Goal: Information Seeking & Learning: Learn about a topic

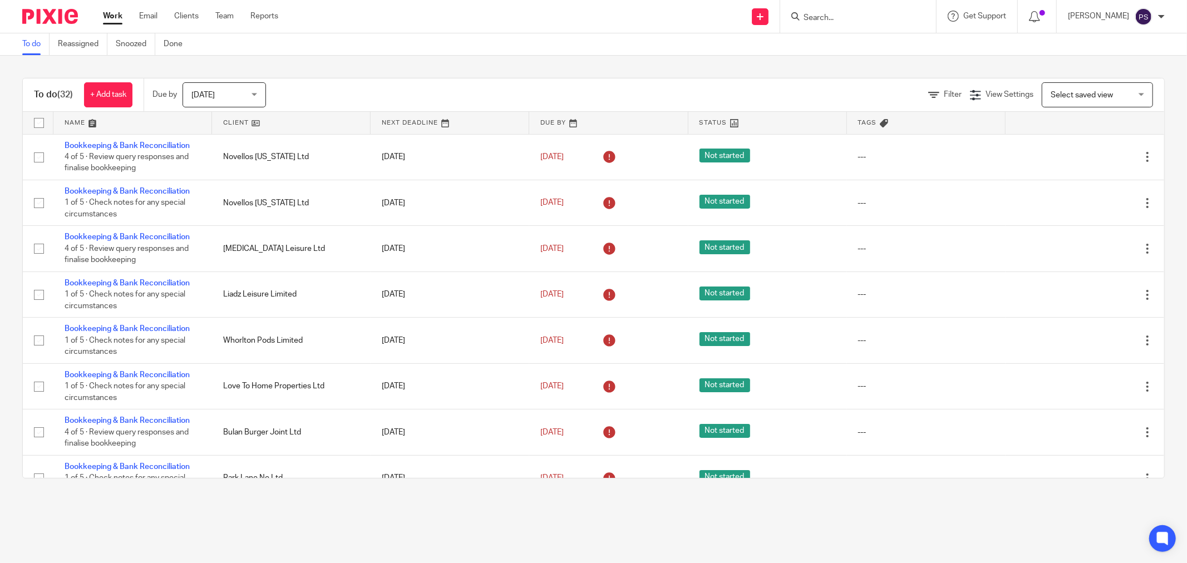
click at [850, 14] on input "Search" at bounding box center [852, 18] width 100 height 10
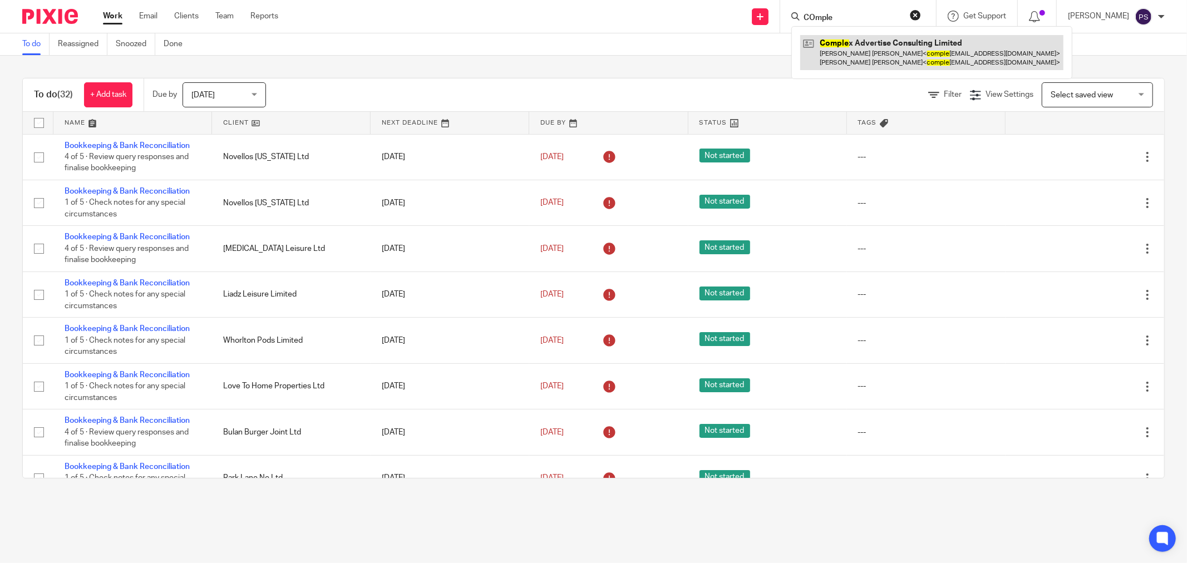
type input "COmple"
click at [854, 47] on link at bounding box center [931, 52] width 263 height 35
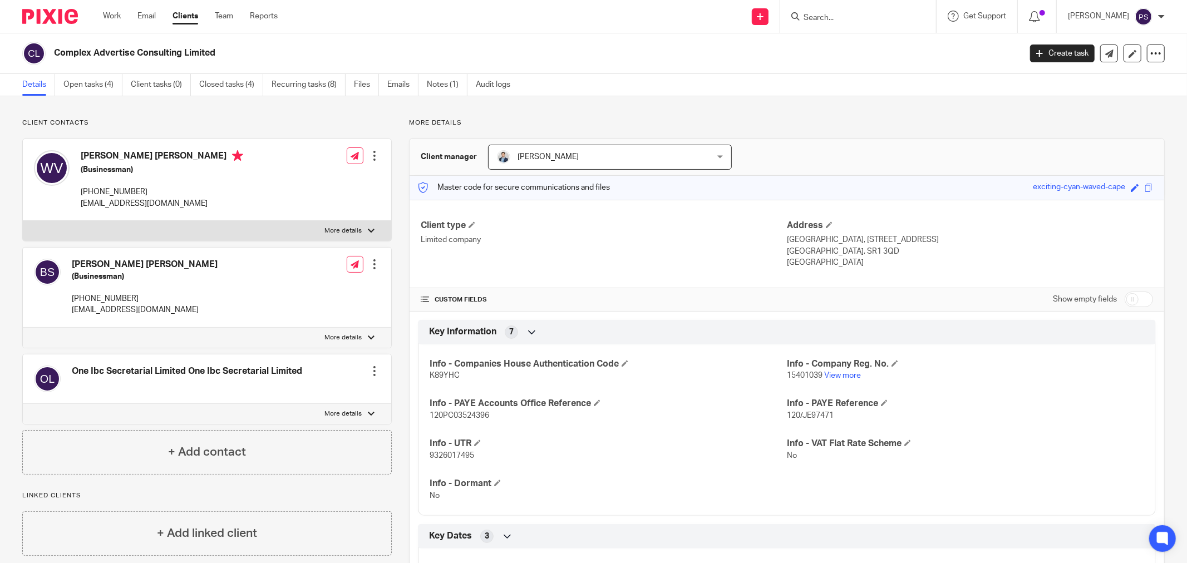
click at [853, 19] on input "Search" at bounding box center [852, 18] width 100 height 10
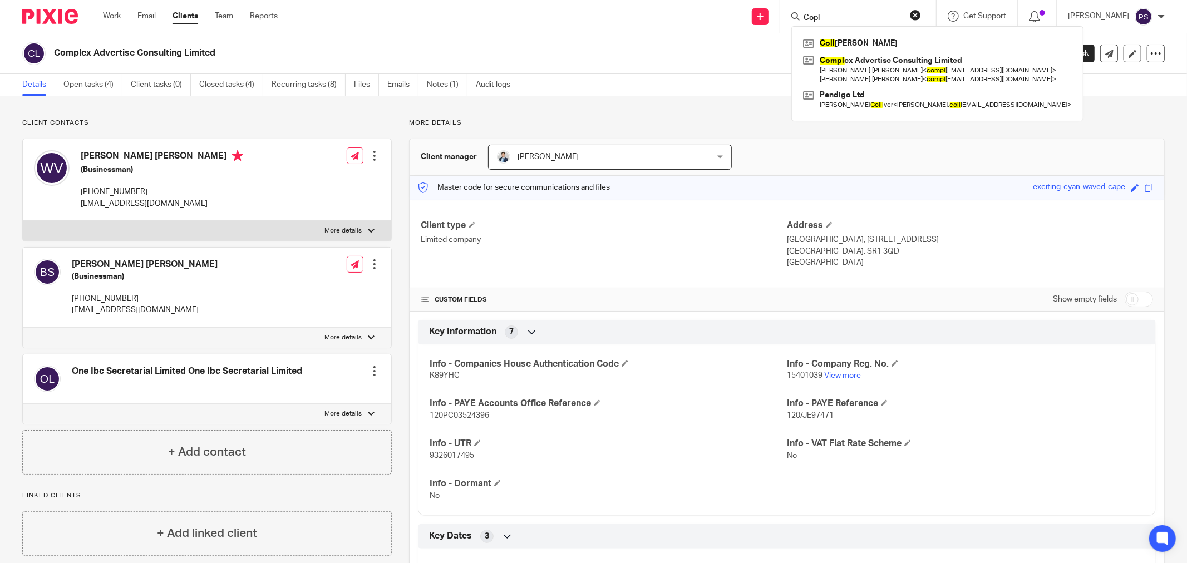
type input "Copl"
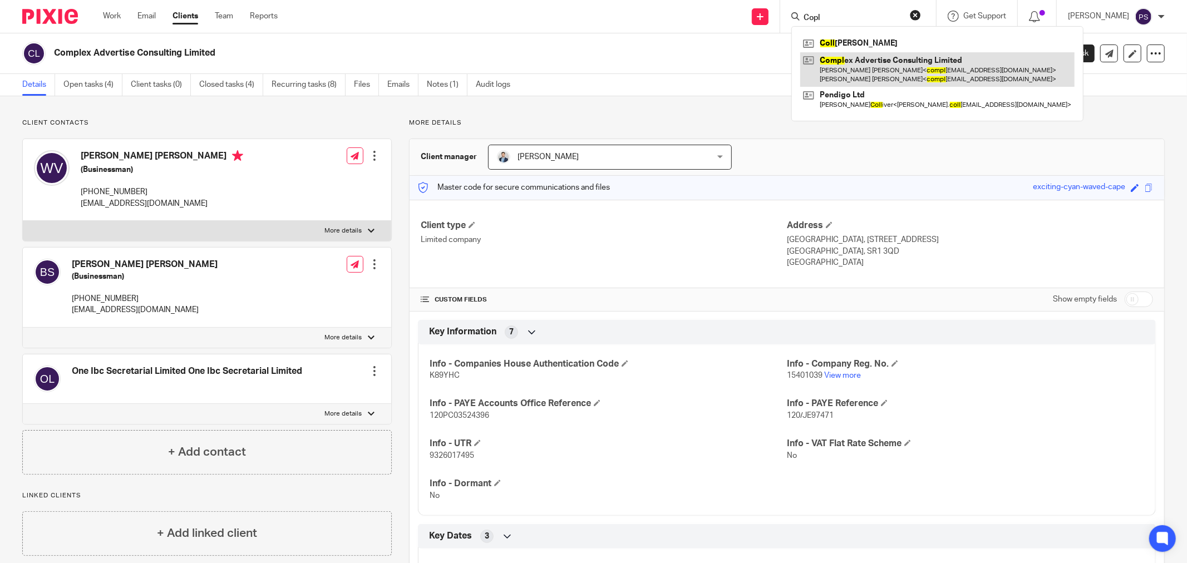
click at [880, 56] on link at bounding box center [937, 69] width 274 height 35
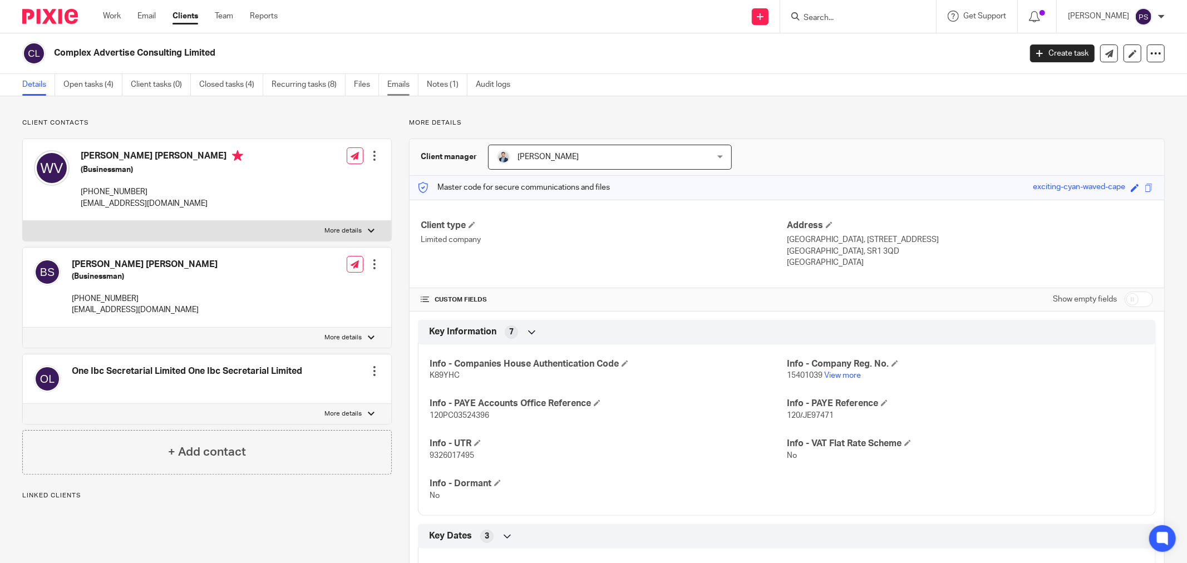
click at [407, 92] on link "Emails" at bounding box center [402, 85] width 31 height 22
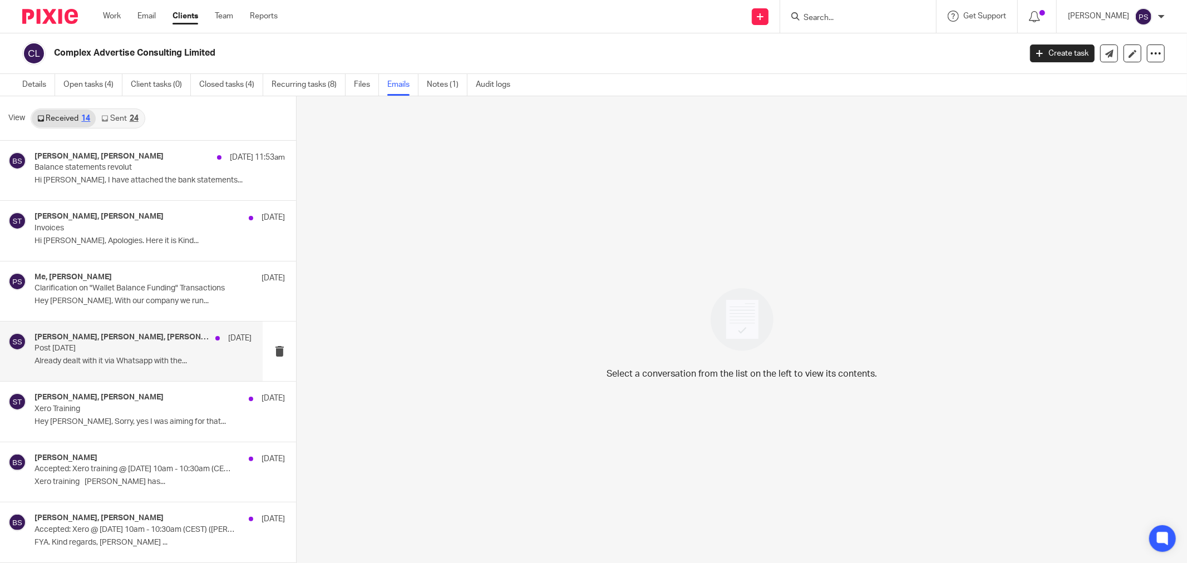
scroll to position [62, 0]
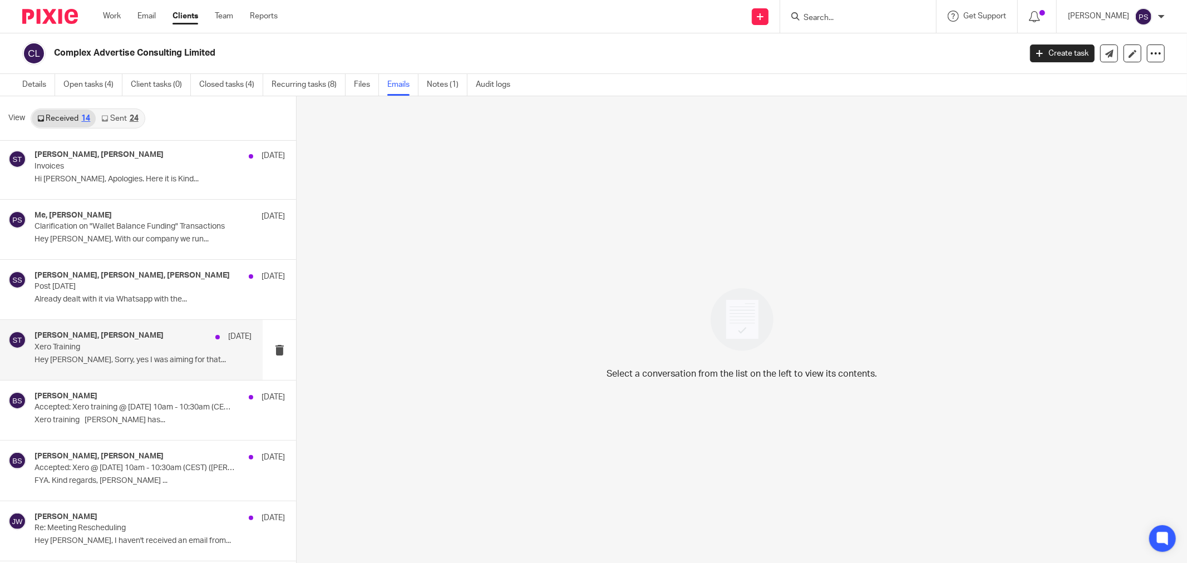
click at [129, 357] on p "Hey Sara, Sorry, yes I was aiming for that..." at bounding box center [143, 360] width 217 height 9
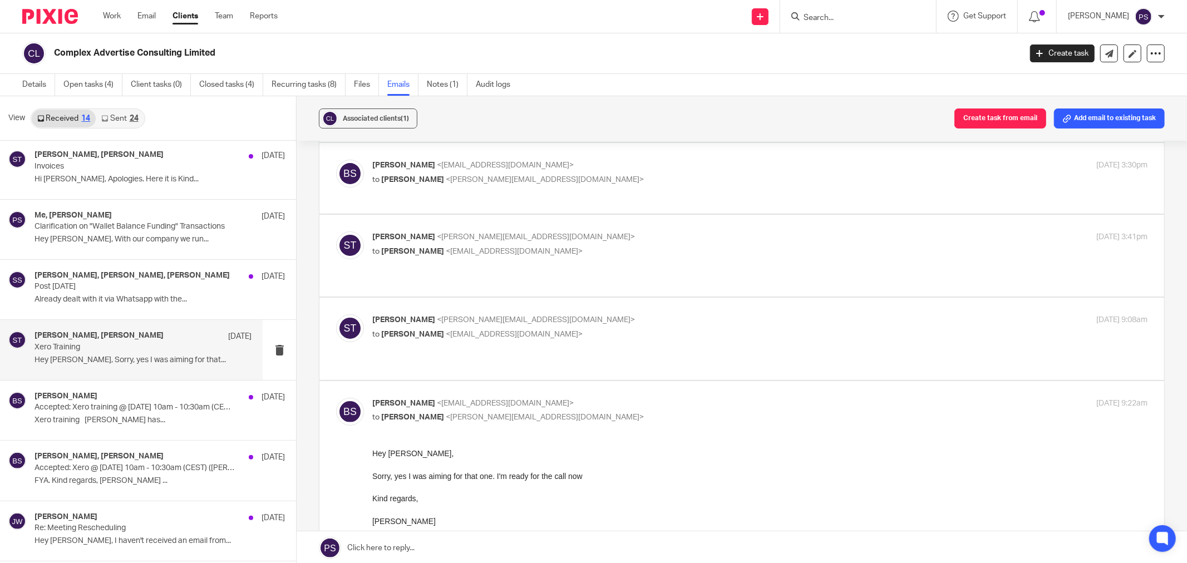
scroll to position [290, 0]
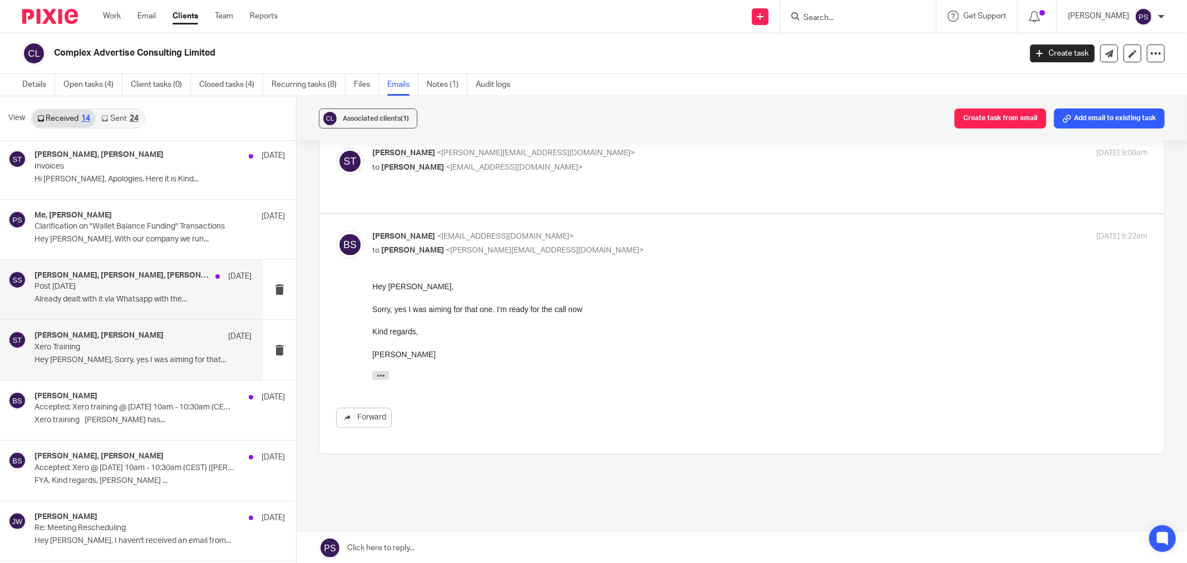
click at [135, 280] on h4 "Jason Waite, Sheila Smith, Benjamin Spaargaren" at bounding box center [122, 275] width 175 height 9
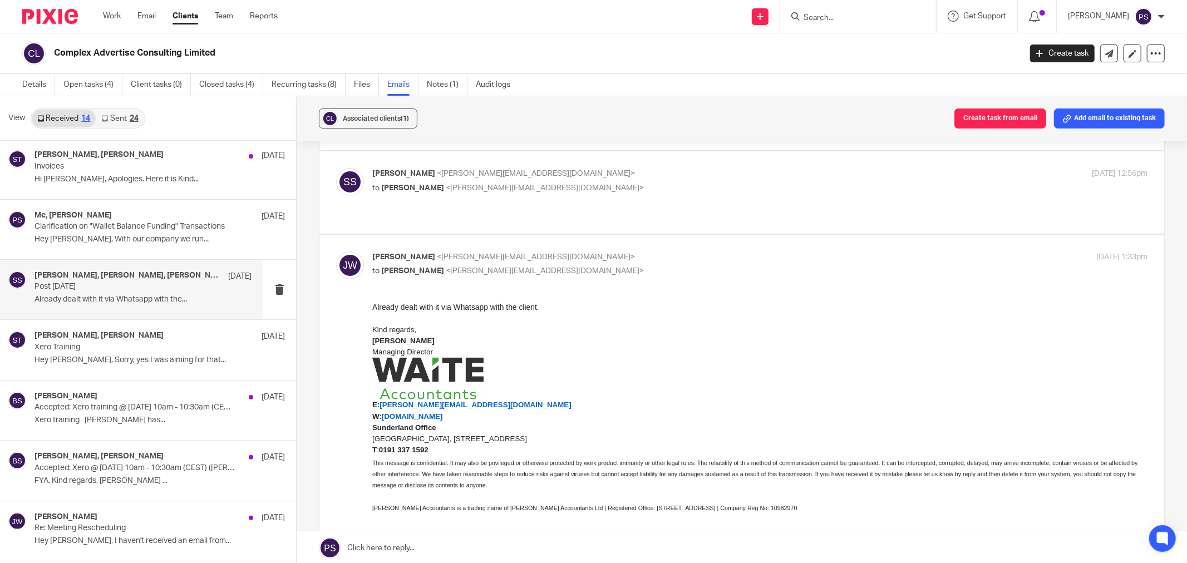
scroll to position [0, 0]
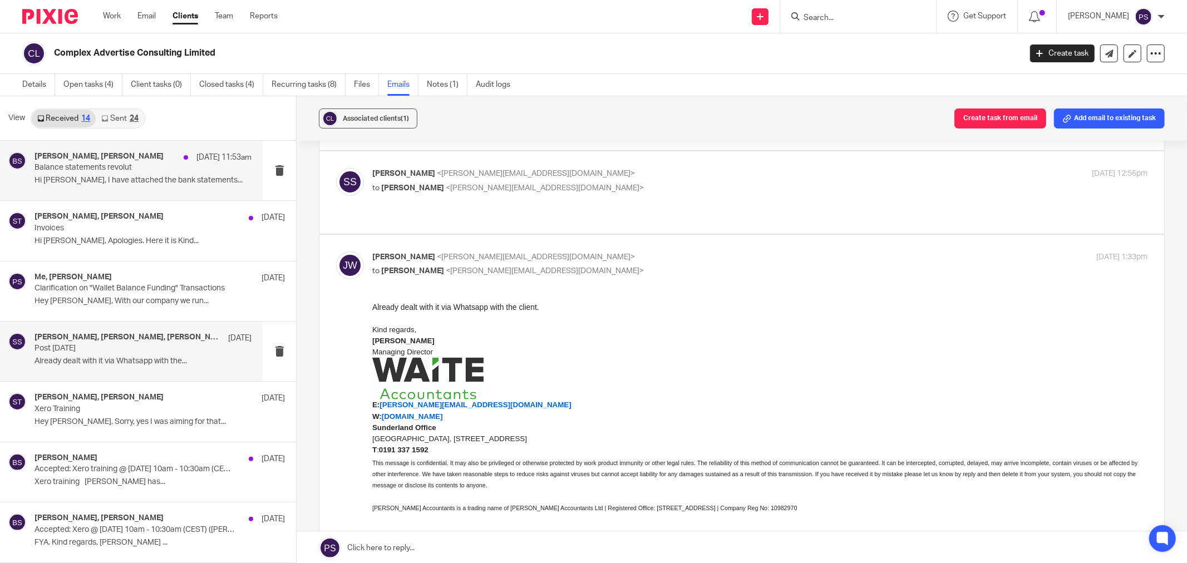
click at [101, 185] on p "Hi Sara, I have attached the bank statements..." at bounding box center [143, 180] width 217 height 9
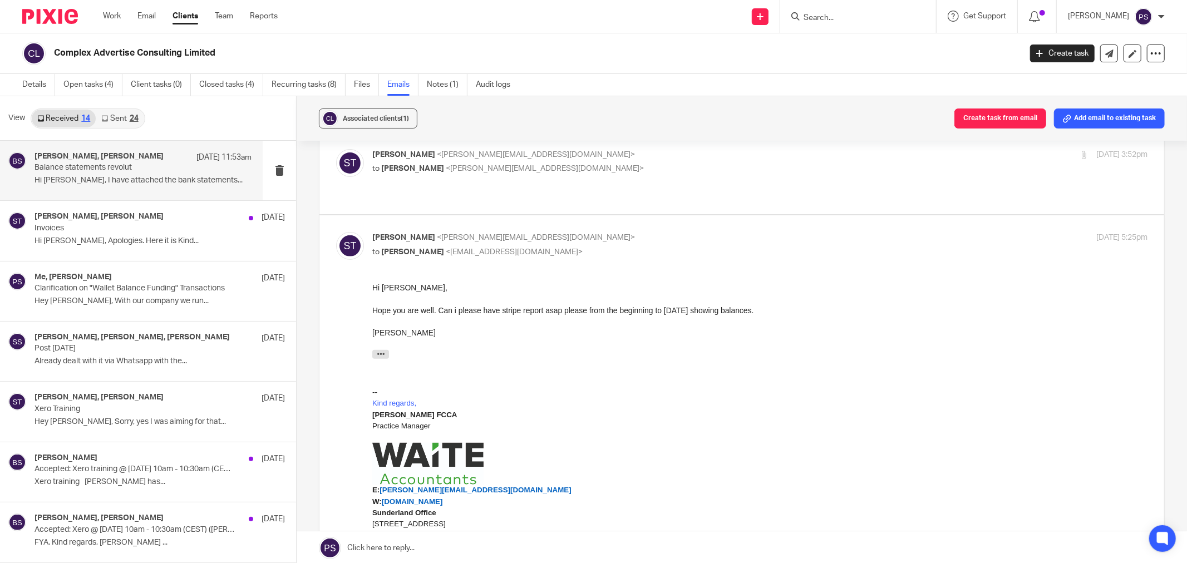
scroll to position [371, 0]
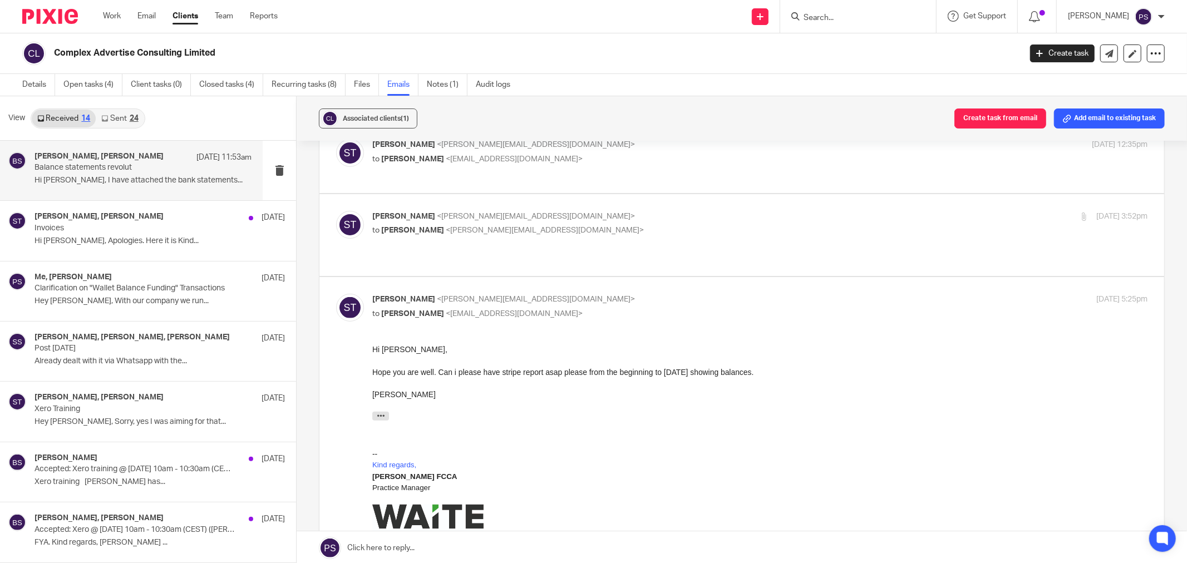
click at [481, 225] on p "to Pauline Serdena <pauline@waiteaccountants.co.uk>" at bounding box center [630, 231] width 517 height 12
checkbox input "true"
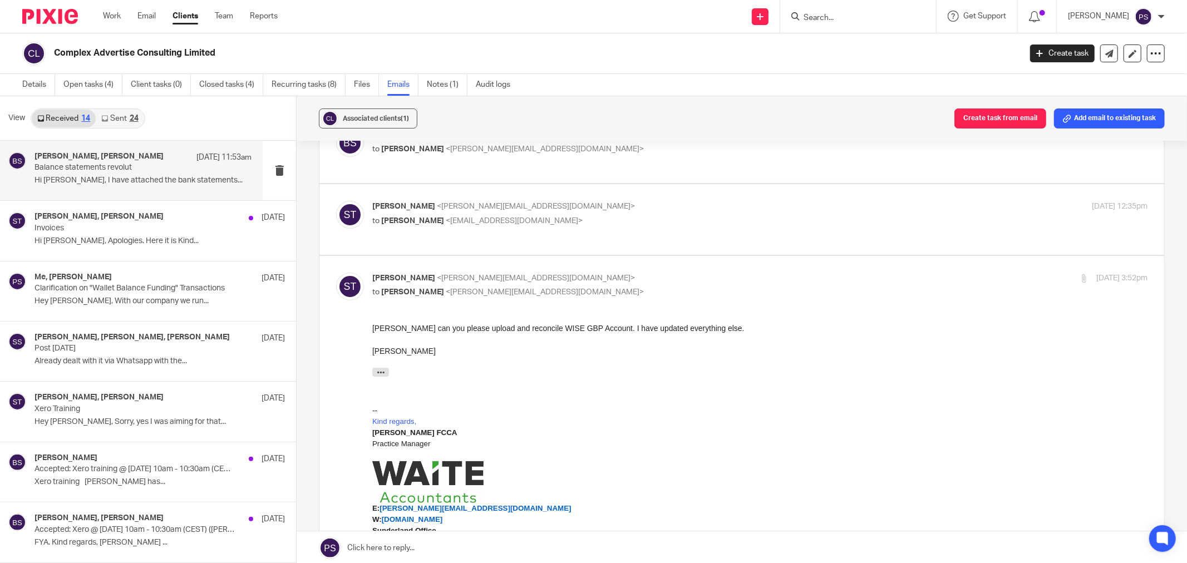
scroll to position [62, 0]
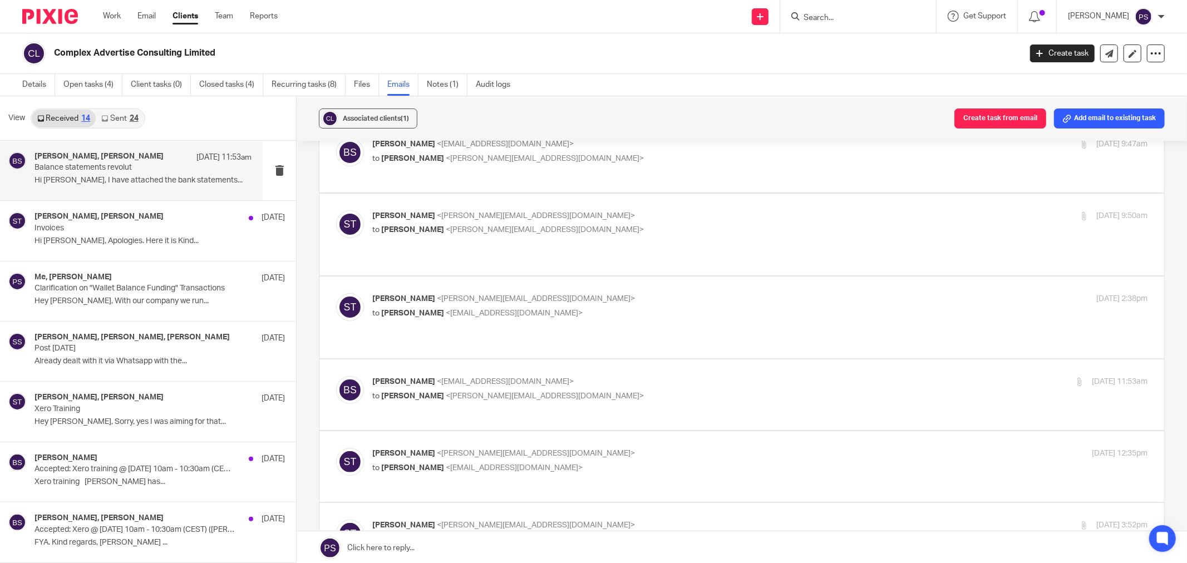
click at [423, 431] on label at bounding box center [741, 466] width 845 height 71
click at [336, 447] on input "checkbox" at bounding box center [336, 447] width 1 height 1
checkbox input "true"
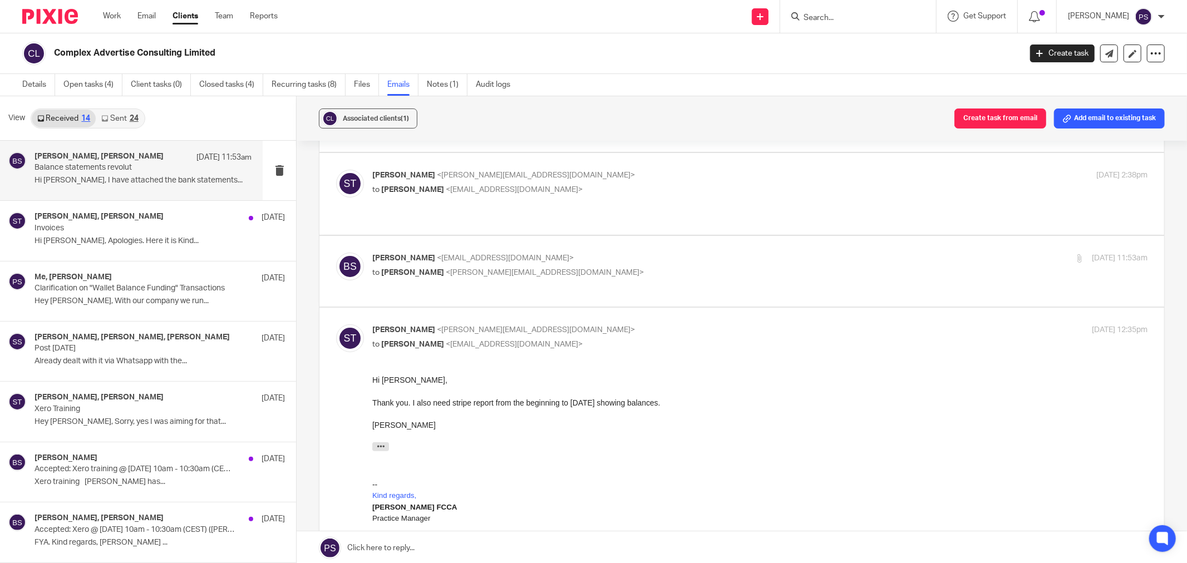
click at [483, 236] on label at bounding box center [741, 271] width 845 height 71
click at [336, 252] on input "checkbox" at bounding box center [336, 252] width 1 height 1
checkbox input "true"
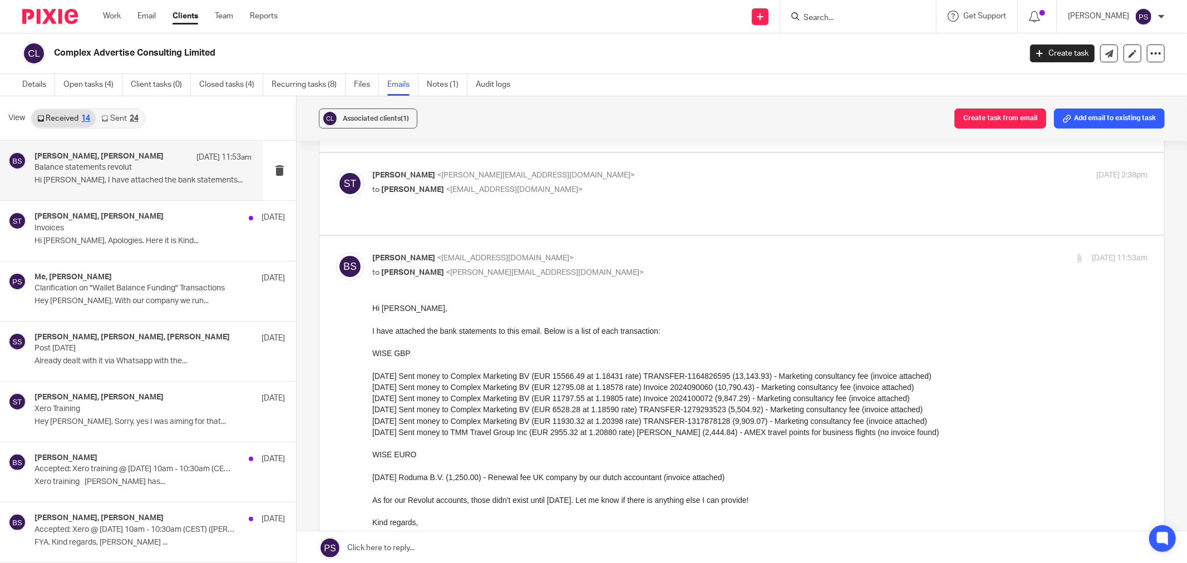
scroll to position [62, 0]
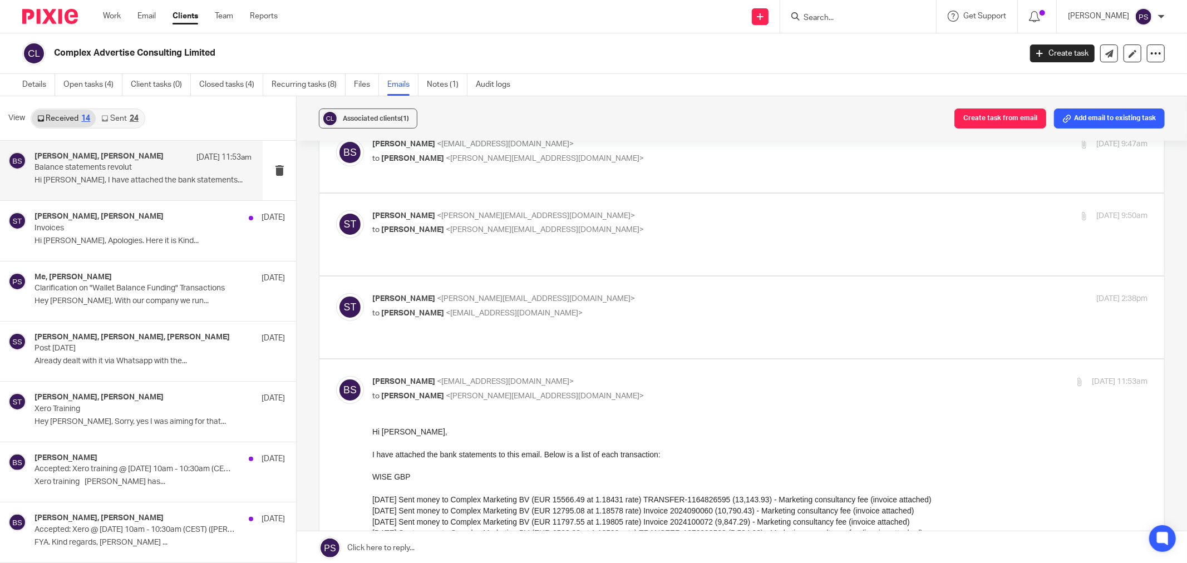
click at [407, 279] on label at bounding box center [741, 318] width 845 height 82
click at [336, 293] on input "checkbox" at bounding box center [336, 293] width 1 height 1
checkbox input "true"
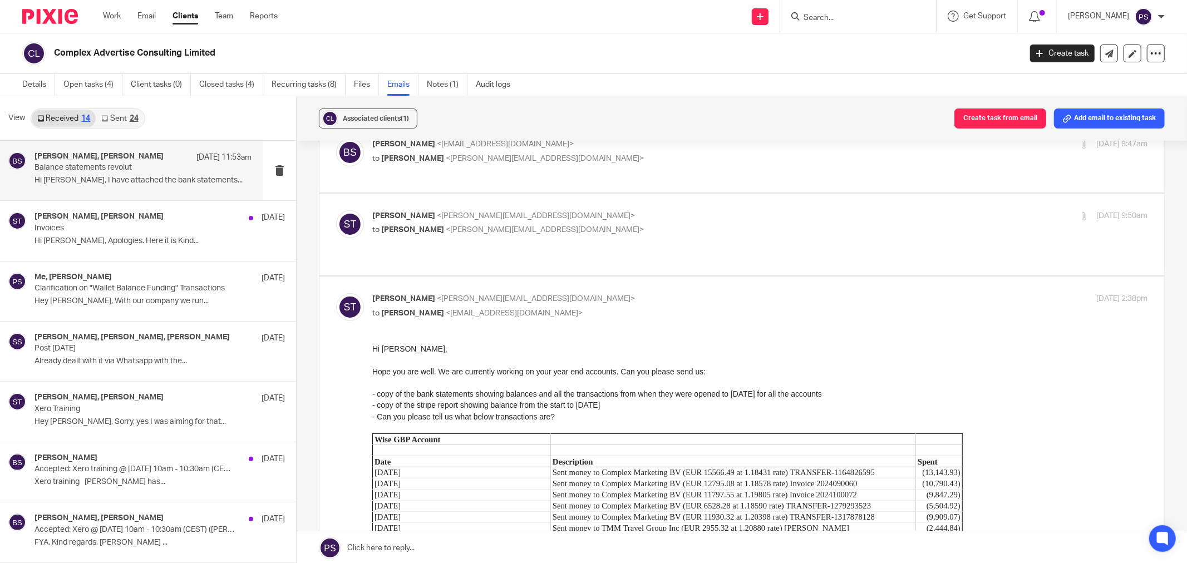
scroll to position [0, 0]
click at [437, 214] on span "<sara@waiteaccountants.co.uk>" at bounding box center [536, 216] width 198 height 8
checkbox input "true"
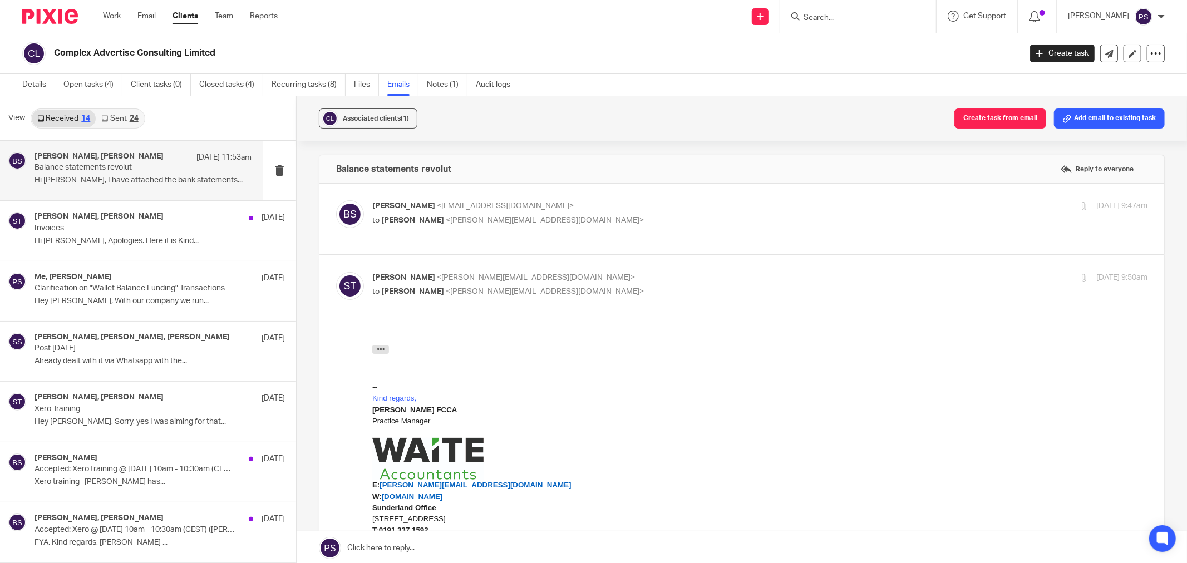
click at [415, 203] on span "Benjamin Spaargaren" at bounding box center [403, 206] width 63 height 8
checkbox input "true"
